Goal: Browse casually

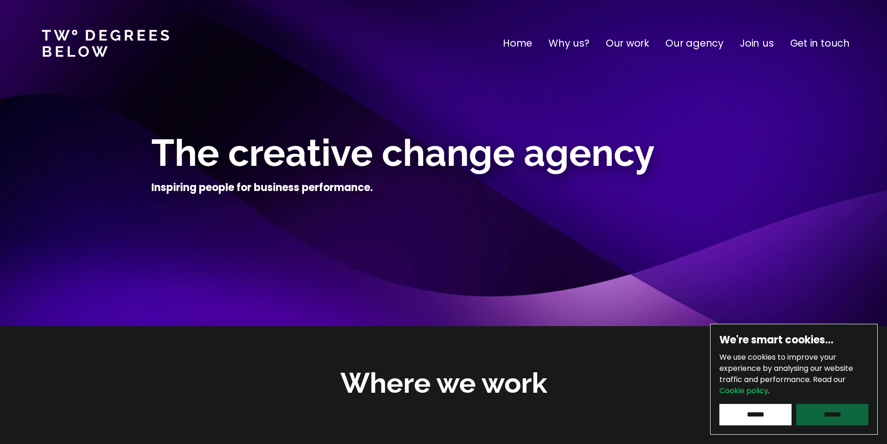
click at [838, 410] on input "******" at bounding box center [832, 414] width 72 height 21
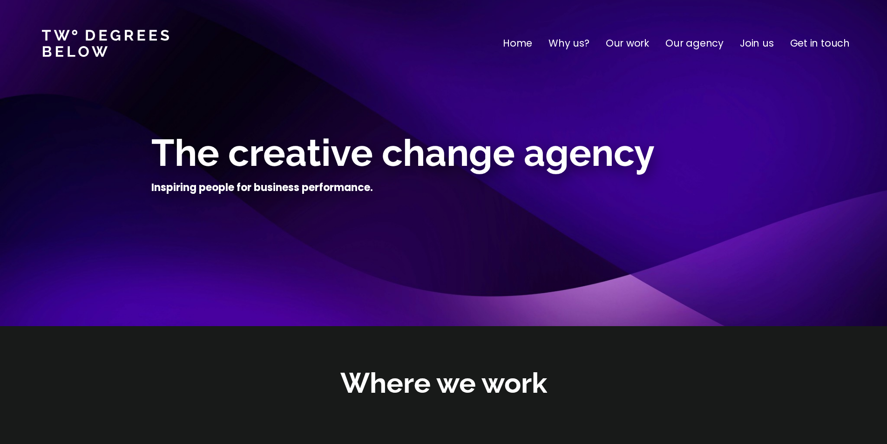
click at [644, 51] on nav "Home Why us? Our work Our agency Join us Get in touch" at bounding box center [443, 43] width 887 height 87
click at [635, 45] on p "Our work" at bounding box center [627, 43] width 43 height 15
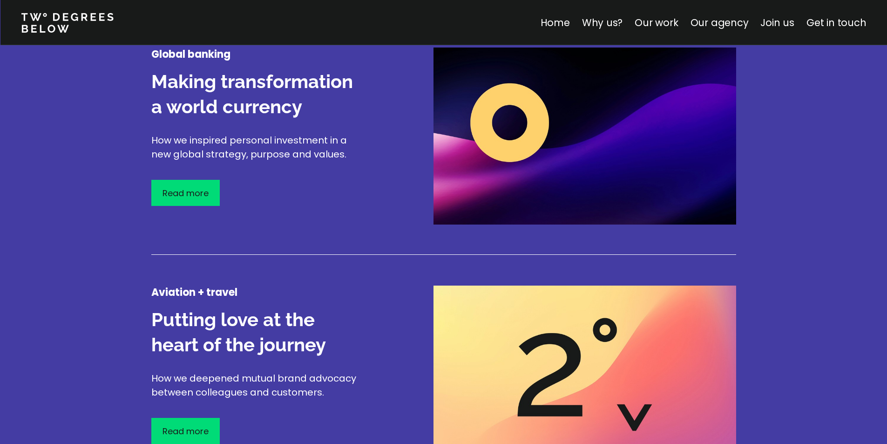
scroll to position [1044, 0]
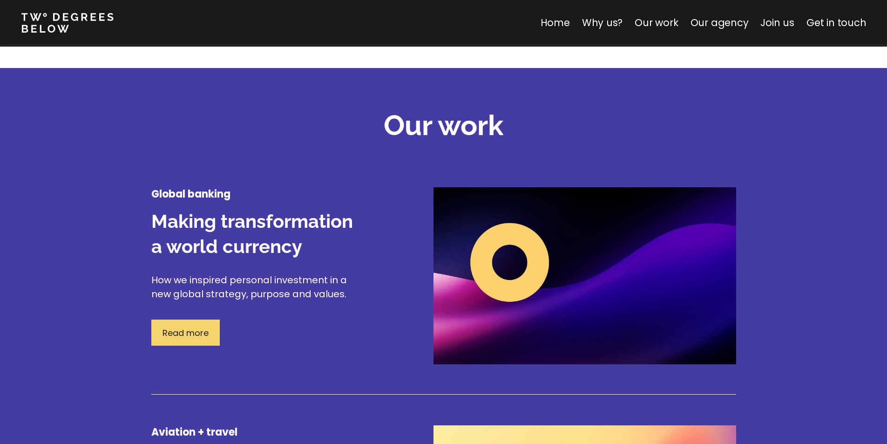
click at [178, 328] on p "Read more" at bounding box center [185, 332] width 46 height 13
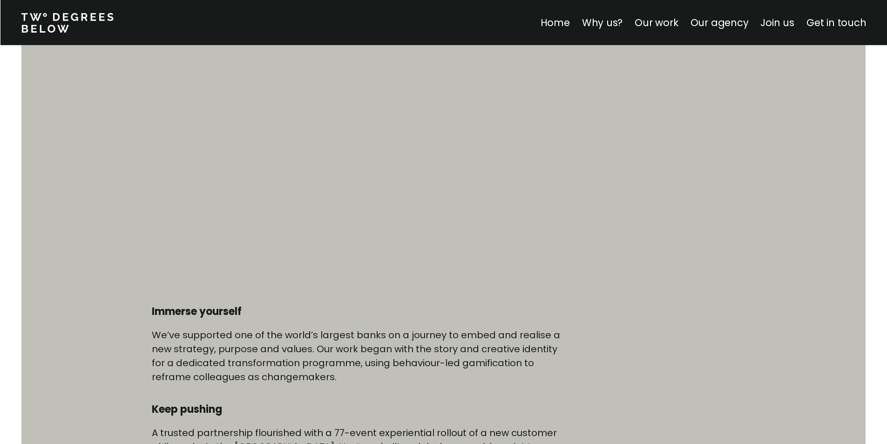
scroll to position [372, 0]
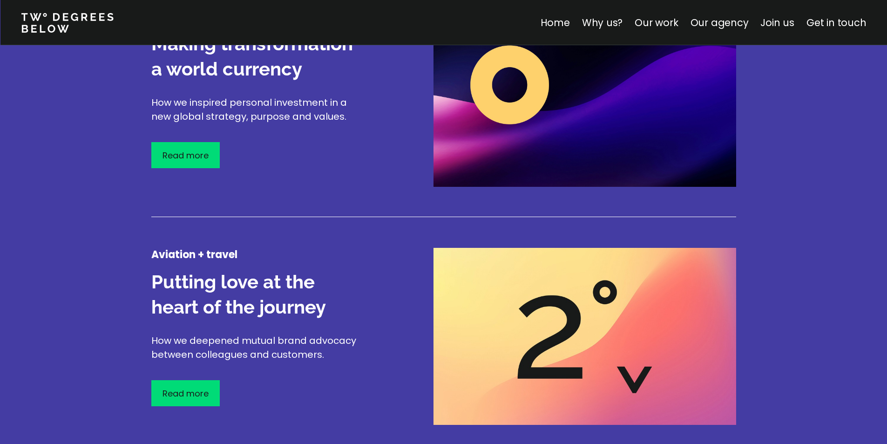
scroll to position [1230, 0]
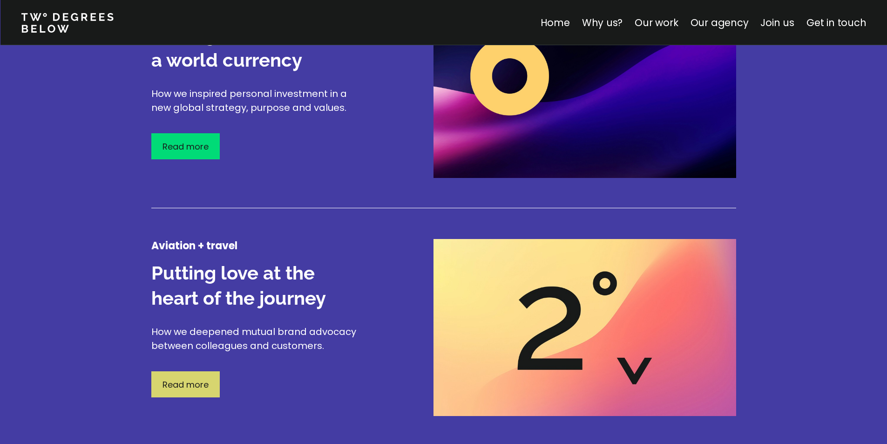
click at [191, 377] on div "Read more" at bounding box center [185, 384] width 68 height 26
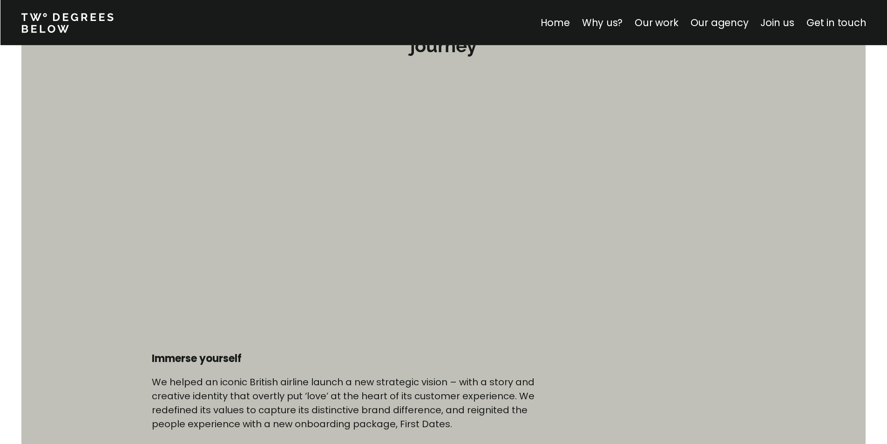
scroll to position [279, 0]
